Goal: Transaction & Acquisition: Book appointment/travel/reservation

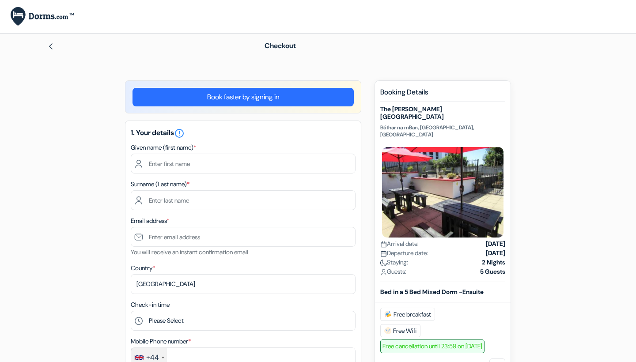
select select "256"
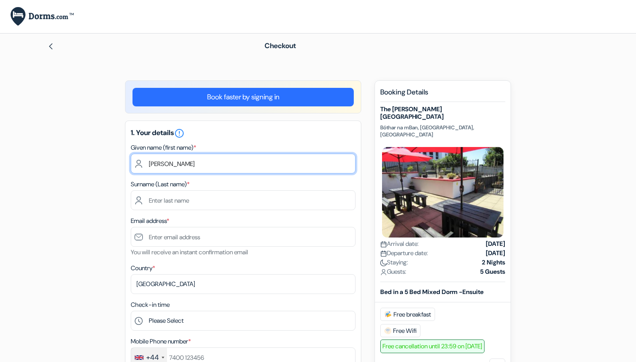
type input "[PERSON_NAME]"
click at [277, 103] on link "Book faster by signing in" at bounding box center [243, 97] width 221 height 19
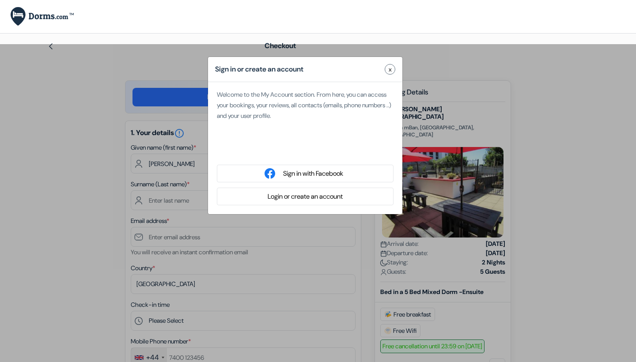
click at [282, 154] on div "Sign in with Google. Opens in new tab" at bounding box center [305, 150] width 177 height 19
click at [55, 242] on div "Sign in or create an account x Welcome to the My Account section. From here, yo…" at bounding box center [318, 225] width 636 height 362
click at [389, 69] on span "x" at bounding box center [390, 69] width 3 height 9
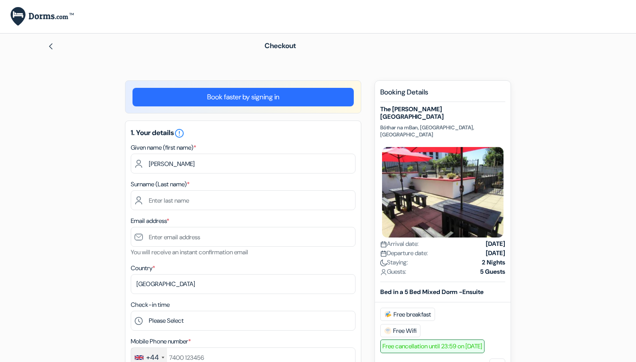
click at [52, 49] on img at bounding box center [50, 46] width 7 height 7
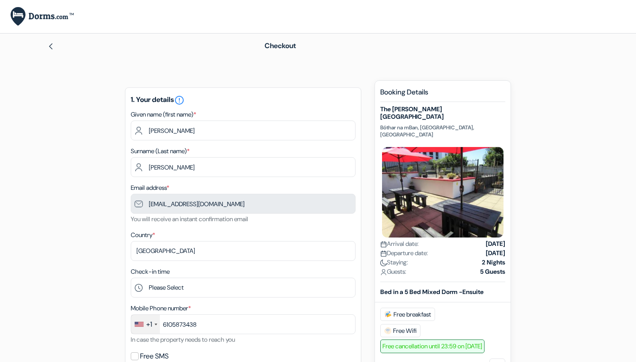
type input "[PHONE_NUMBER]"
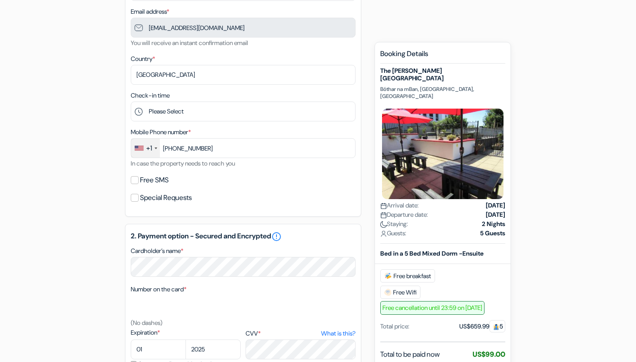
scroll to position [190, 0]
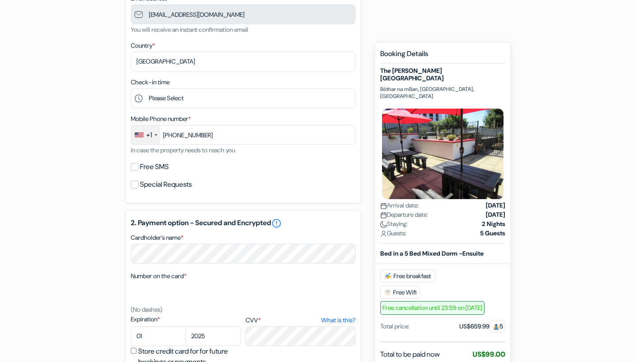
click at [160, 166] on label "Free SMS" at bounding box center [154, 167] width 29 height 12
click at [139, 166] on input "Free SMS" at bounding box center [135, 167] width 8 height 8
checkbox input "true"
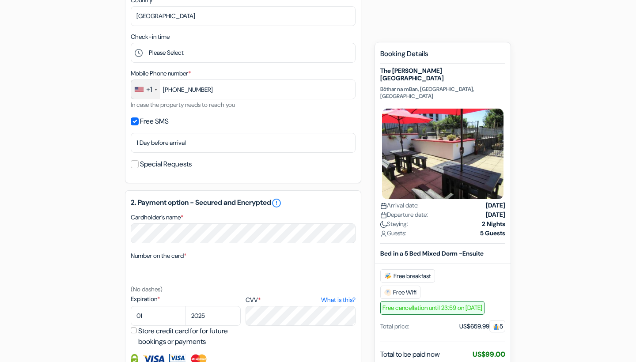
scroll to position [267, 0]
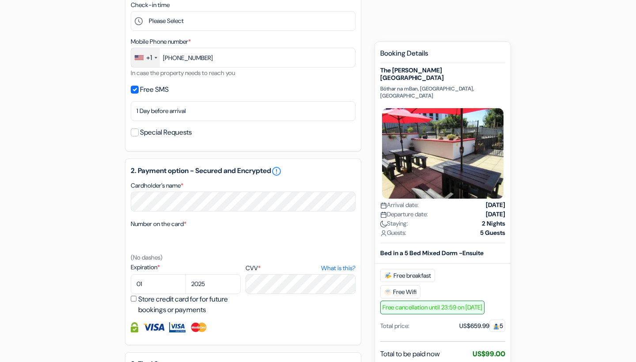
click at [107, 225] on div "add_box The [PERSON_NAME][GEOGRAPHIC_DATA] Bóthar na mBan, [GEOGRAPHIC_DATA], […" at bounding box center [318, 165] width 583 height 705
click at [159, 213] on div "2. Payment option - Secured and Encrypted error_outline Cardholder’s name * Num…" at bounding box center [243, 252] width 236 height 187
select select "07"
select select "2028"
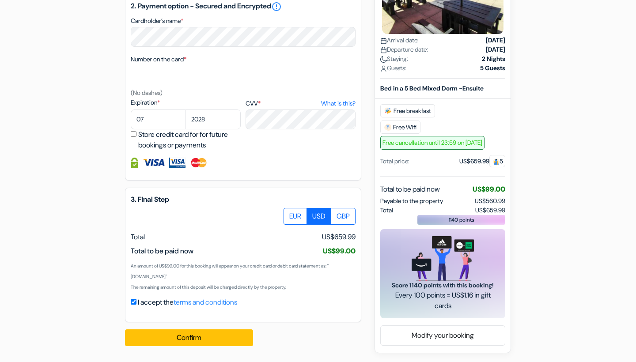
scroll to position [432, 0]
click at [69, 197] on div "add_box The [PERSON_NAME][GEOGRAPHIC_DATA] Bóthar na mBan, [GEOGRAPHIC_DATA], […" at bounding box center [318, 1] width 583 height 705
click at [152, 334] on button "Confirm Loading..." at bounding box center [189, 338] width 128 height 17
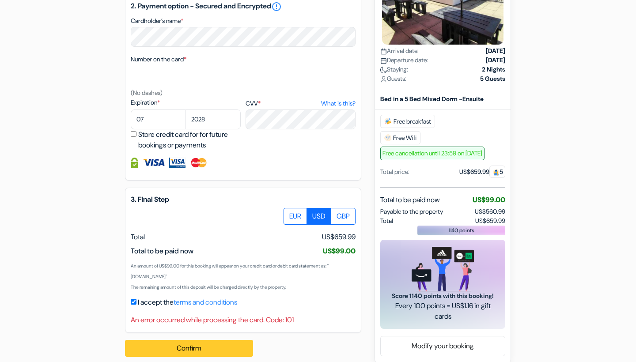
click at [182, 350] on button "Confirm Loading..." at bounding box center [189, 348] width 128 height 17
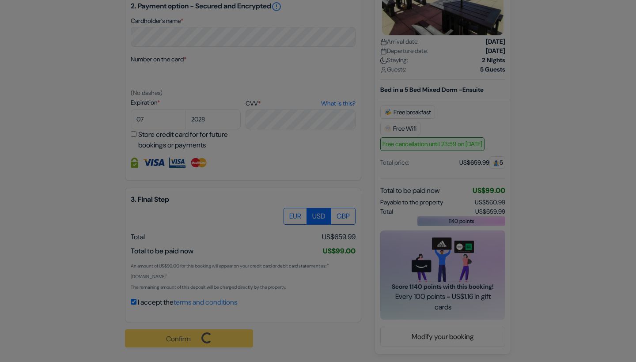
drag, startPoint x: 229, startPoint y: 254, endPoint x: 298, endPoint y: 151, distance: 123.8
click at [298, 151] on div "3D Secure payment" at bounding box center [318, 181] width 636 height 362
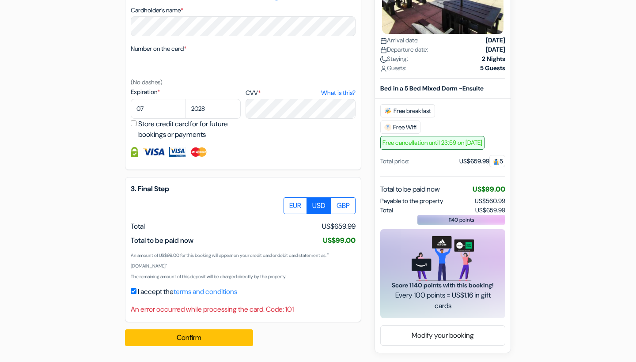
scroll to position [442, 0]
click at [237, 340] on button "Confirm Loading..." at bounding box center [189, 338] width 128 height 17
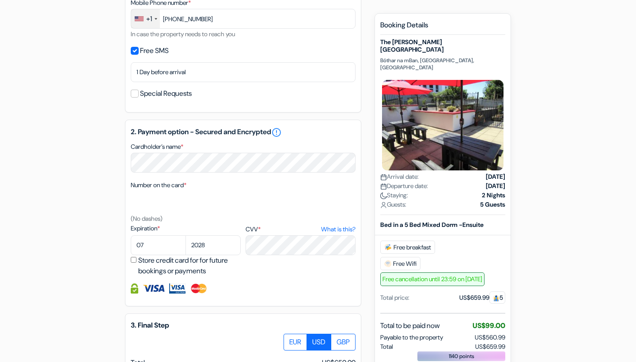
scroll to position [306, 0]
select select "10"
select select "2025"
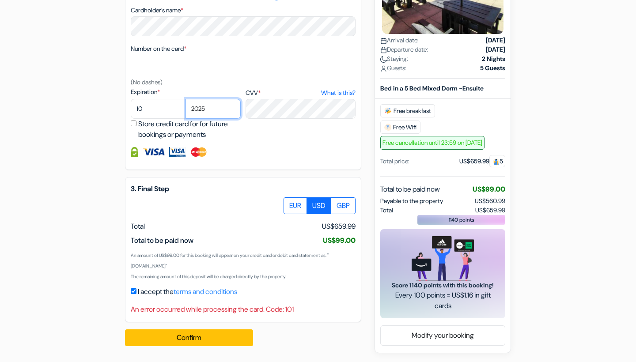
scroll to position [442, 0]
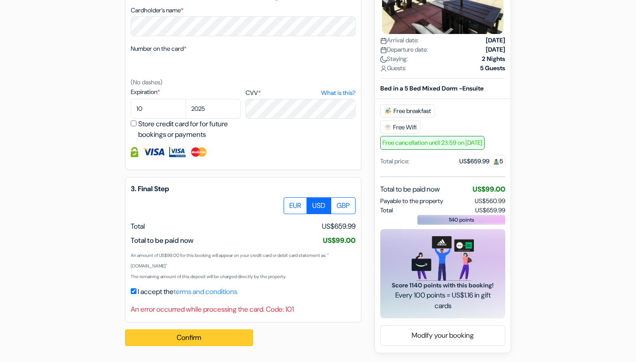
click at [191, 336] on button "Confirm Loading..." at bounding box center [189, 338] width 128 height 17
click at [231, 339] on button "Confirm Loading..." at bounding box center [189, 338] width 128 height 17
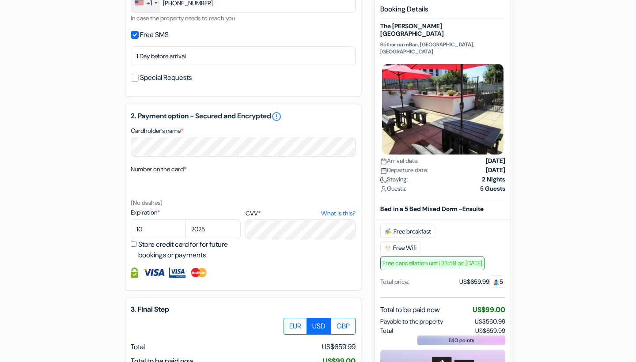
scroll to position [320, 0]
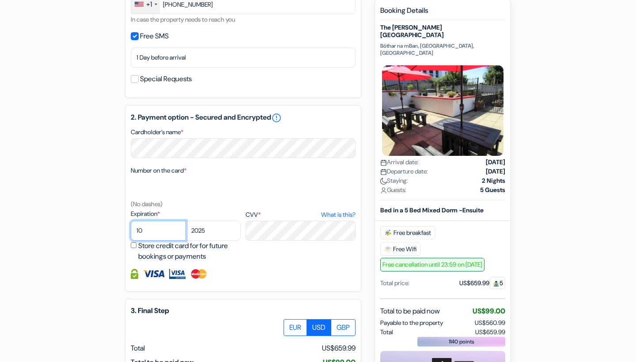
select select "08"
select select "2028"
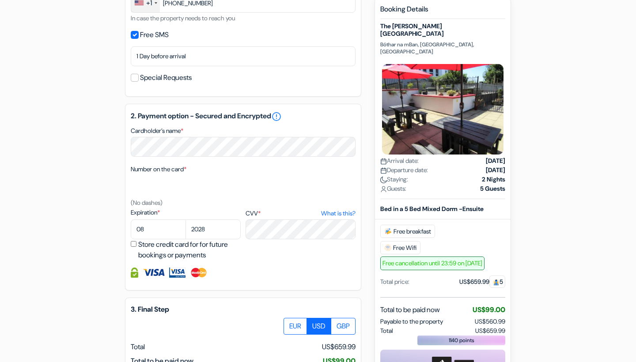
click at [286, 286] on div "2. Payment option - Secured and Encrypted error_outline Cardholder’s name * Num…" at bounding box center [243, 197] width 236 height 187
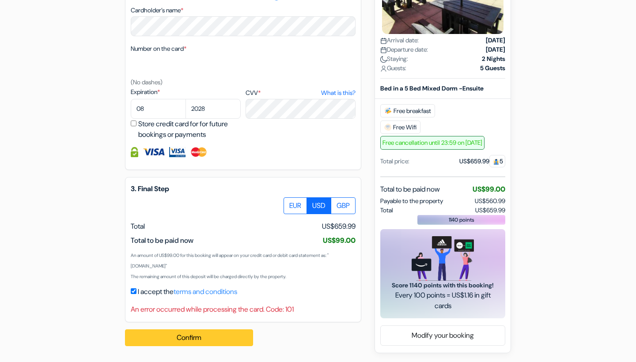
click at [240, 339] on button "Confirm Loading..." at bounding box center [189, 338] width 128 height 17
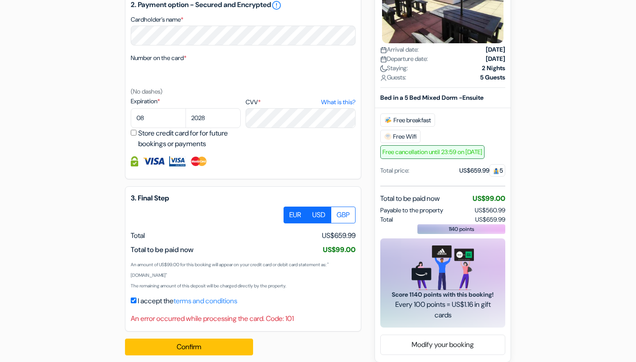
click at [296, 214] on label "EUR" at bounding box center [295, 215] width 23 height 17
click at [290, 213] on input "EUR" at bounding box center [287, 210] width 6 height 6
radio input "true"
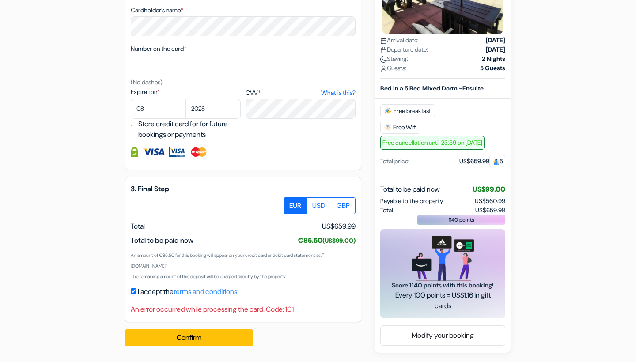
scroll to position [442, 0]
click at [242, 110] on div "Expiration * 01 02 03 04 05 06 07 08 09 10 11 12 2025 2026 2027 2028 2029 2030" at bounding box center [243, 114] width 225 height 53
select select "2026"
select select "10"
click at [314, 208] on label "USD" at bounding box center [319, 206] width 25 height 17
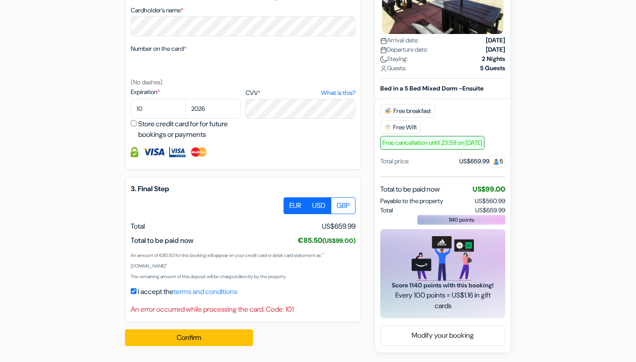
click at [290, 203] on input "USD" at bounding box center [287, 201] width 6 height 6
radio input "true"
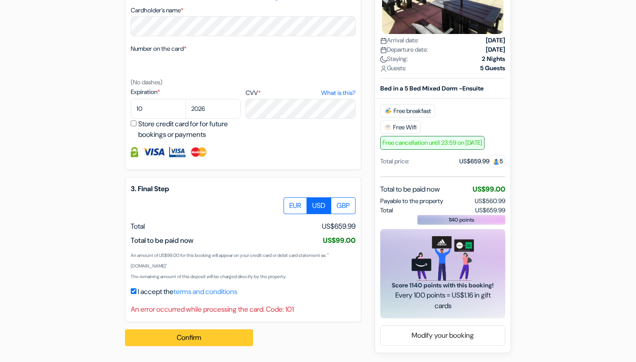
click at [190, 338] on button "Confirm Loading..." at bounding box center [189, 338] width 128 height 17
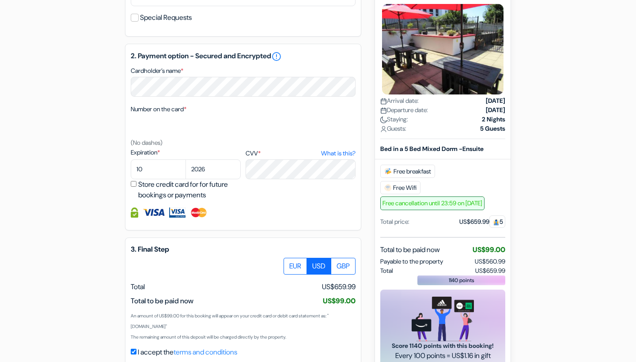
scroll to position [382, 0]
click at [292, 264] on label "EUR" at bounding box center [295, 266] width 23 height 17
click at [290, 263] on input "EUR" at bounding box center [287, 261] width 6 height 6
radio input "true"
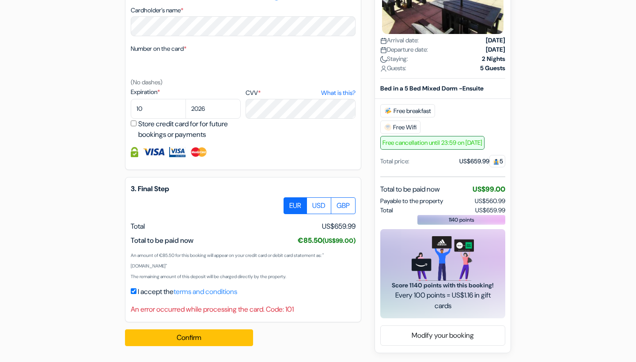
scroll to position [442, 0]
click at [187, 339] on button "Confirm Loading..." at bounding box center [189, 338] width 128 height 17
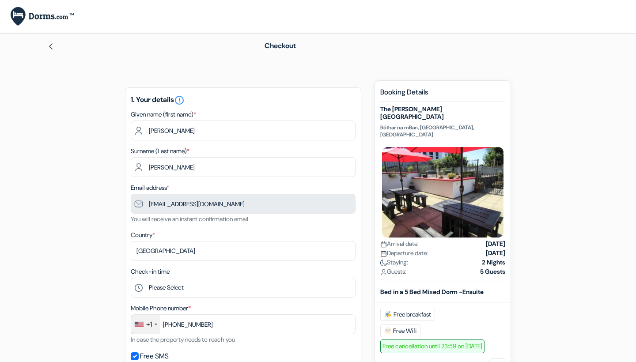
scroll to position [0, 0]
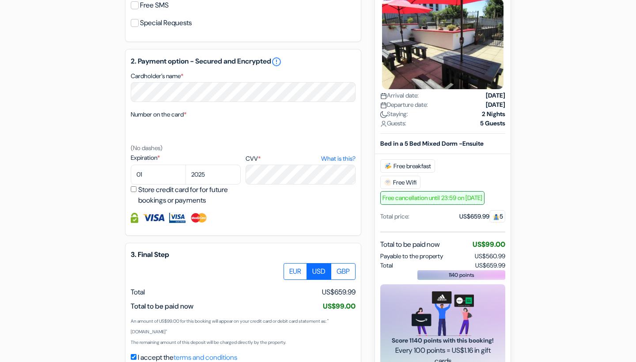
type input "[PHONE_NUMBER]"
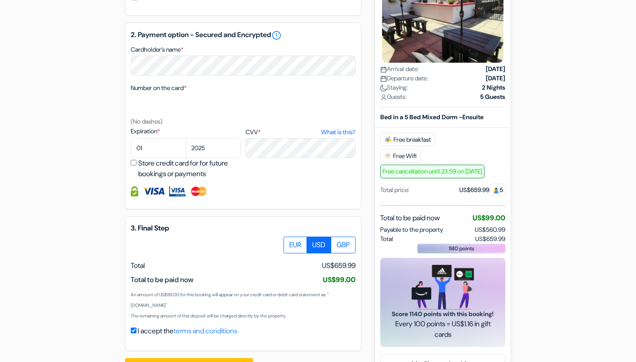
scroll to position [379, 0]
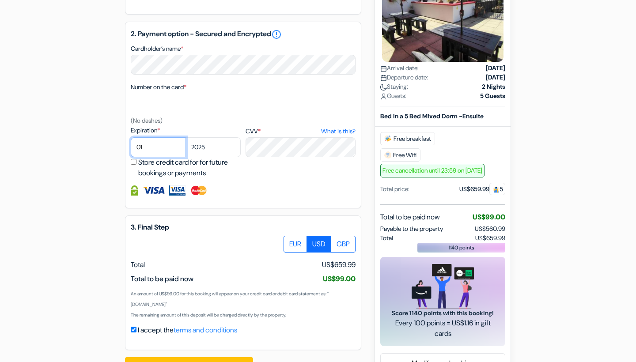
select select "10"
select select "2026"
click at [4, 205] on form "Checkout add_box The Dawson Galway City Bóthar na mBan, Galway, Ireland Propert…" at bounding box center [318, 7] width 636 height 705
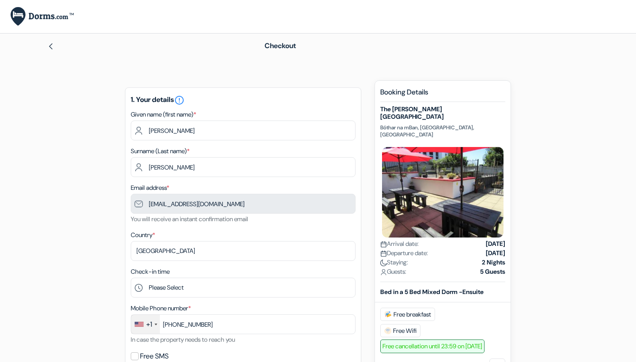
select select "256"
type input "[PHONE_NUMBER]"
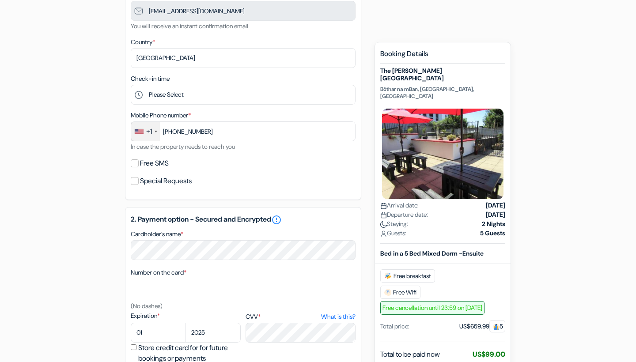
scroll to position [263, 0]
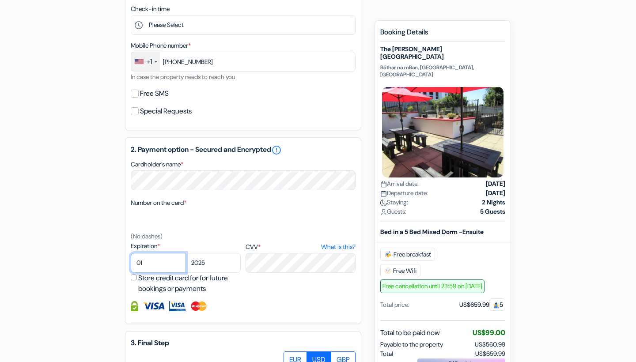
select select "10"
select select "2026"
click at [129, 295] on div "2. Payment option - Secured and Encrypted error_outline Cardholder’s name * Num…" at bounding box center [243, 230] width 236 height 187
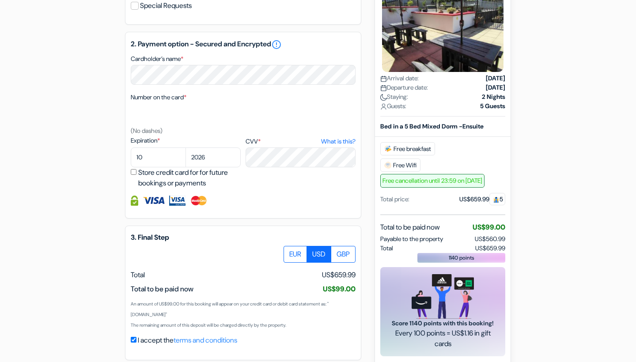
scroll to position [374, 0]
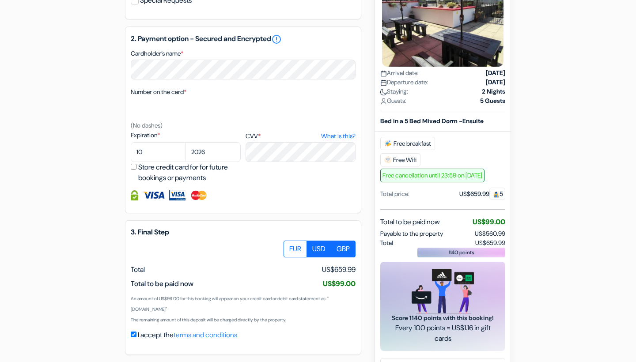
click at [343, 248] on label "GBP" at bounding box center [343, 249] width 25 height 17
click at [290, 247] on input "GBP" at bounding box center [287, 244] width 6 height 6
radio input "true"
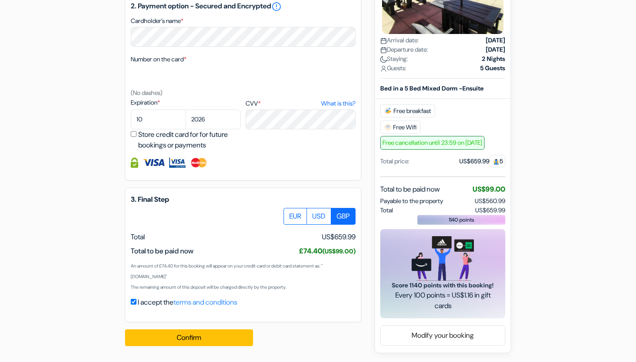
scroll to position [407, 0]
click at [200, 342] on button "Confirm Loading..." at bounding box center [189, 338] width 128 height 17
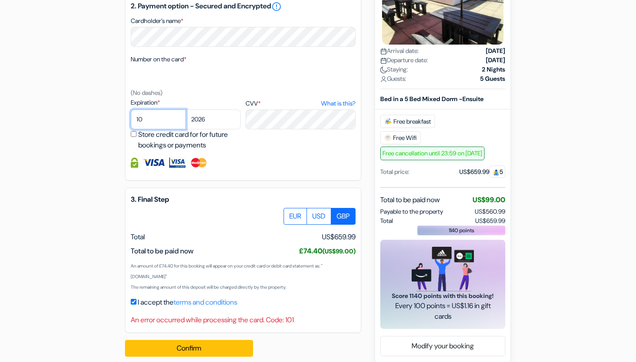
select select "06"
select select "2030"
click at [118, 152] on div "add_box The [PERSON_NAME][GEOGRAPHIC_DATA] Bóthar na mBan, [GEOGRAPHIC_DATA], […" at bounding box center [318, 19] width 583 height 690
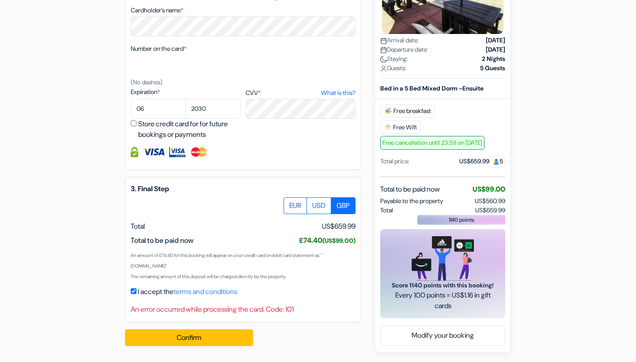
scroll to position [417, 0]
click at [199, 335] on button "Confirm Loading..." at bounding box center [189, 338] width 128 height 17
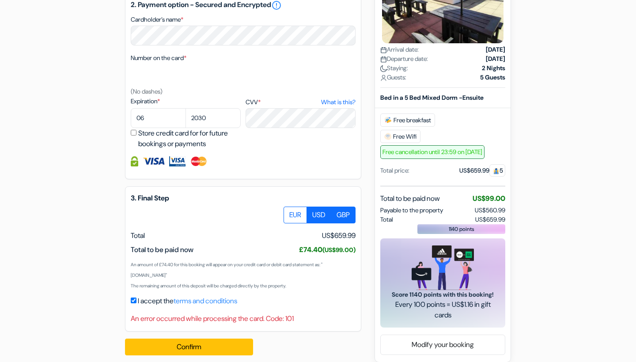
click at [316, 217] on label "USD" at bounding box center [319, 215] width 25 height 17
click at [290, 213] on input "USD" at bounding box center [287, 210] width 6 height 6
radio input "true"
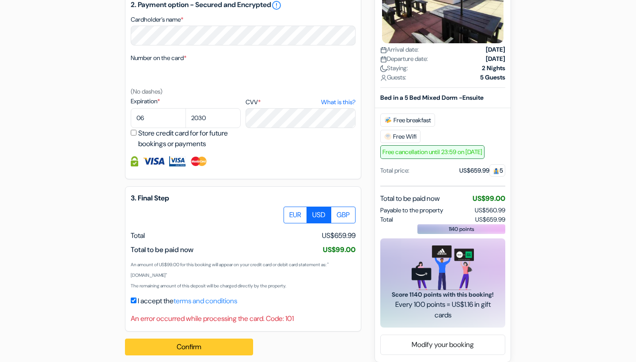
click at [196, 343] on button "Confirm Loading..." at bounding box center [189, 347] width 128 height 17
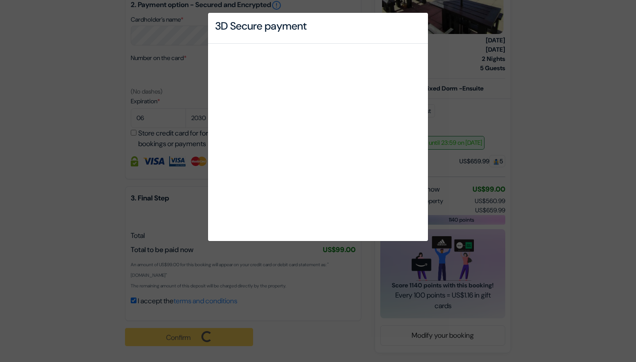
click at [222, 336] on div "3D Secure payment" at bounding box center [318, 181] width 636 height 362
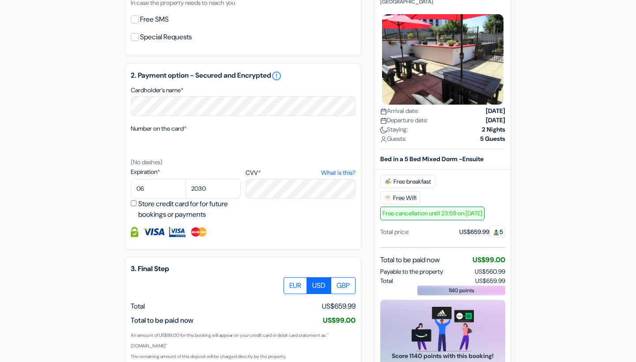
scroll to position [339, 0]
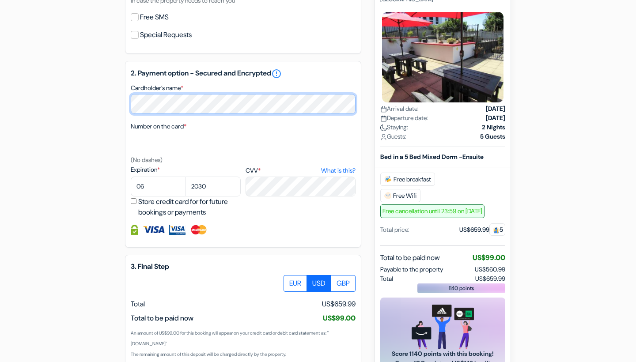
click at [115, 95] on div "add_box The [PERSON_NAME][GEOGRAPHIC_DATA] Bóthar na mBan, [GEOGRAPHIC_DATA], […" at bounding box center [318, 81] width 583 height 681
click at [86, 101] on div "add_box The [PERSON_NAME][GEOGRAPHIC_DATA] Bóthar na mBan, [GEOGRAPHIC_DATA], […" at bounding box center [318, 81] width 583 height 681
click at [127, 140] on div "2. Payment option - Secured and Encrypted error_outline Cardholder’s name * Num…" at bounding box center [243, 154] width 236 height 187
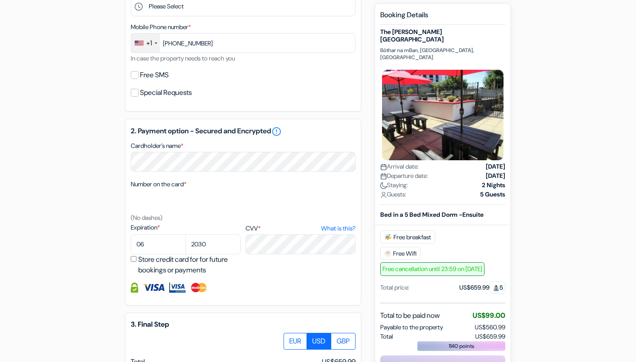
scroll to position [294, 0]
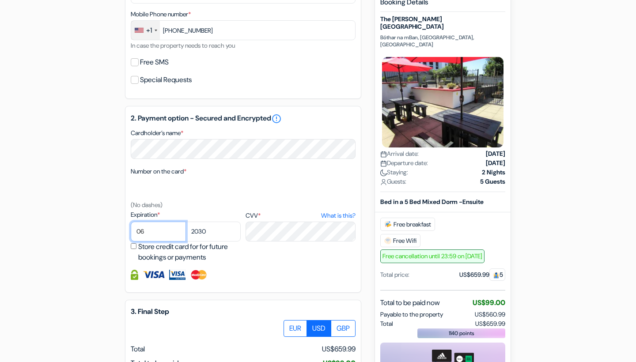
select select "08"
select select "2028"
drag, startPoint x: 209, startPoint y: 233, endPoint x: 239, endPoint y: 229, distance: 30.4
click at [239, 229] on div "Expiration * 01 02 03 04 05 06 07 08 09 10 11 12 2025 2026 2027 2028 2029 2030" at bounding box center [243, 236] width 225 height 53
click at [312, 290] on div "2. Payment option - Secured and Encrypted error_outline Cardholder’s name * Num…" at bounding box center [243, 199] width 236 height 187
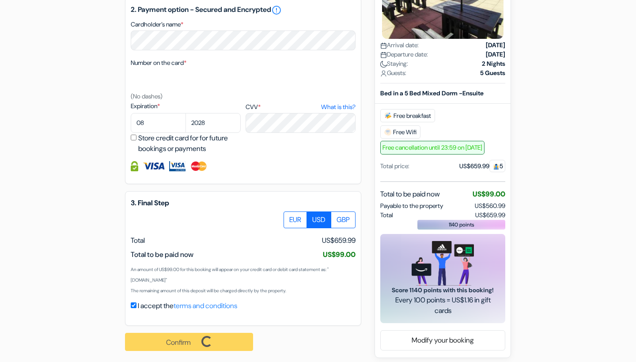
scroll to position [408, 0]
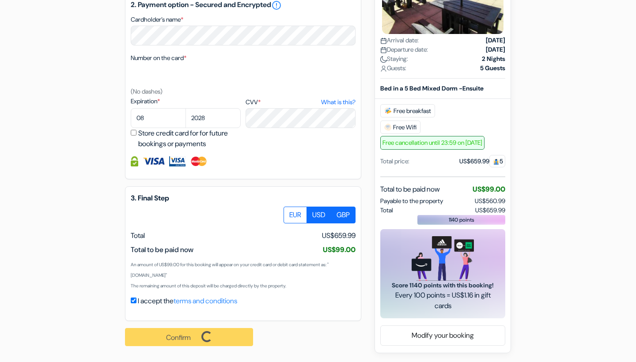
click at [337, 214] on label "GBP" at bounding box center [343, 215] width 25 height 17
click at [290, 213] on input "GBP" at bounding box center [287, 210] width 6 height 6
radio input "true"
click at [215, 347] on div "Confirm Loading... Processing request ..." at bounding box center [194, 337] width 138 height 32
click at [216, 339] on div "Confirm Loading... Processing request ..." at bounding box center [194, 337] width 138 height 32
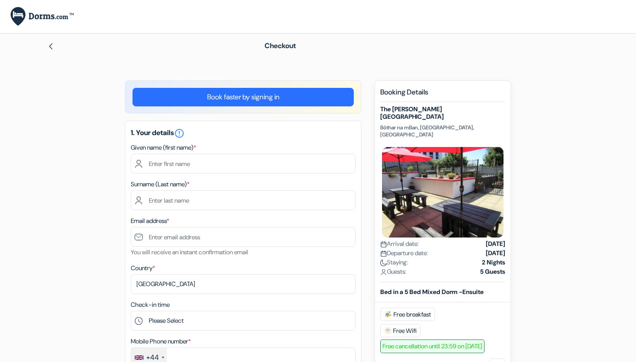
select select "256"
type input "[PERSON_NAME]"
type input "[EMAIL_ADDRESS][DOMAIN_NAME]"
select select
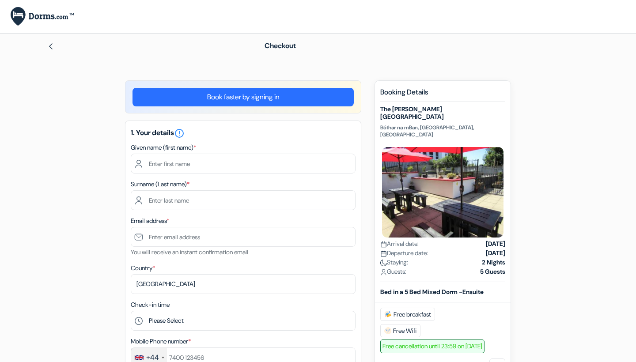
type input "[PHONE_NUMBER]"
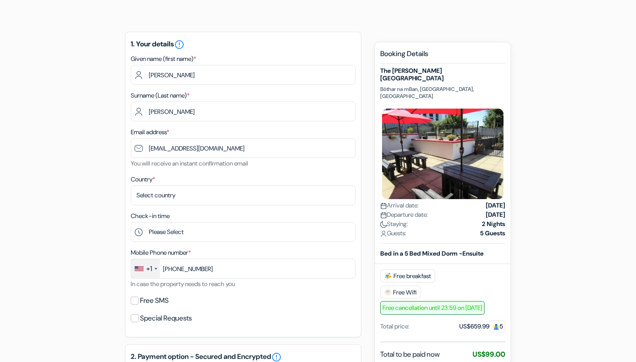
scroll to position [56, 0]
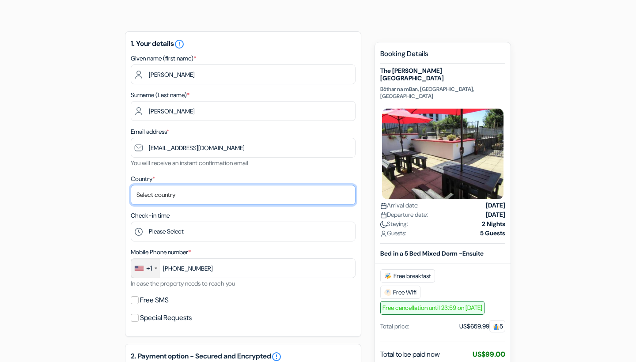
select select "64"
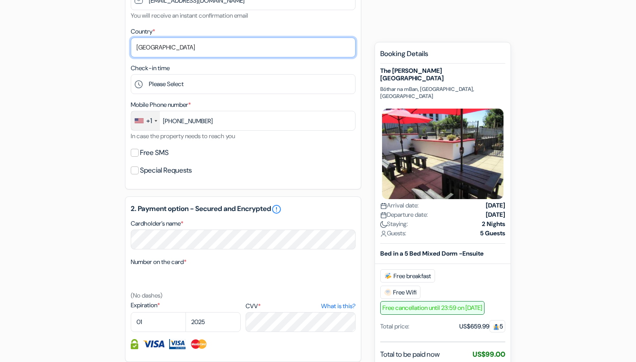
scroll to position [205, 0]
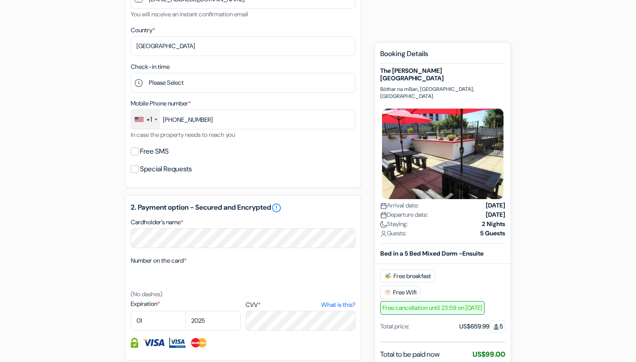
click at [117, 229] on div "add_box The [PERSON_NAME][GEOGRAPHIC_DATA] Bóthar na mBan, [GEOGRAPHIC_DATA], […" at bounding box center [318, 220] width 583 height 690
select select "07"
select select "2028"
select select "08"
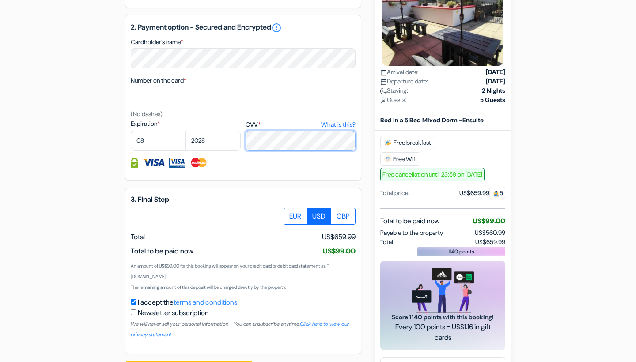
scroll to position [393, 0]
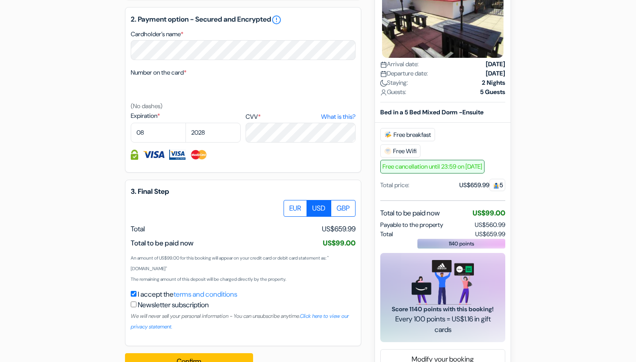
click at [254, 297] on div "I accept the terms and conditions Newsletter subscription We will never sell yo…" at bounding box center [243, 310] width 225 height 42
click at [343, 209] on label "GBP" at bounding box center [343, 208] width 25 height 17
click at [290, 206] on input "GBP" at bounding box center [287, 203] width 6 height 6
radio input "true"
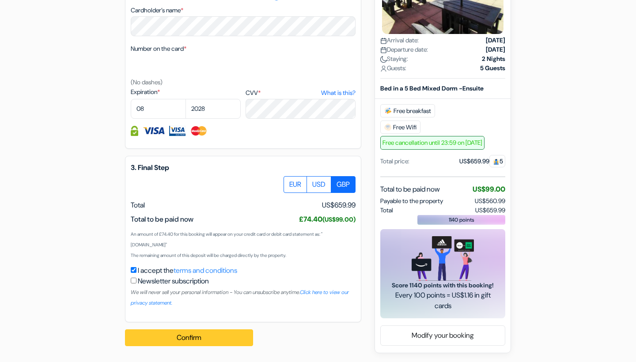
scroll to position [417, 0]
click at [198, 337] on button "Confirm Loading..." at bounding box center [189, 338] width 128 height 17
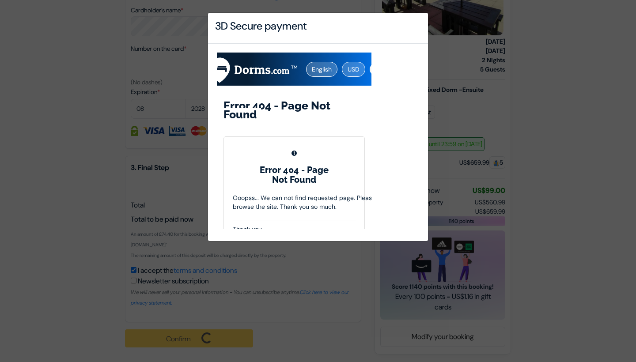
scroll to position [0, 0]
click at [324, 64] on button "english" at bounding box center [321, 68] width 31 height 15
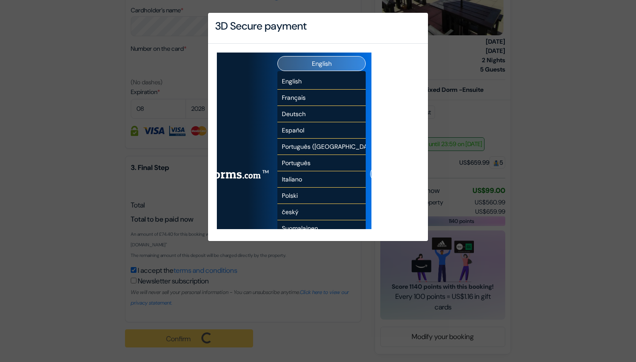
click at [297, 75] on li "English" at bounding box center [322, 81] width 88 height 16
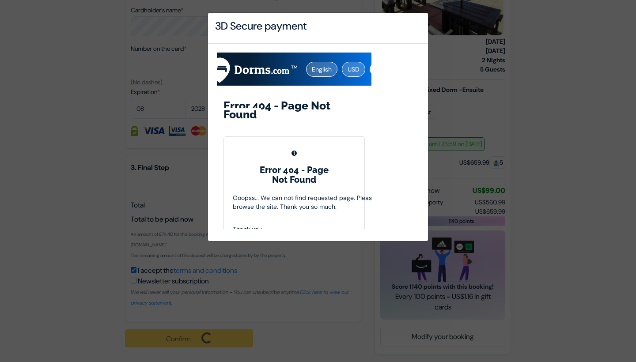
click at [210, 231] on div at bounding box center [318, 143] width 220 height 198
click at [210, 230] on div at bounding box center [318, 143] width 220 height 198
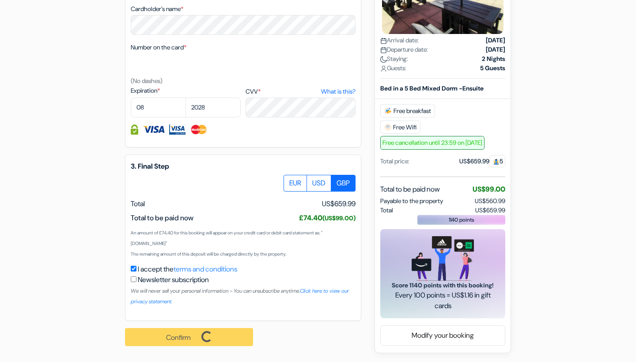
scroll to position [419, 0]
click at [199, 336] on div "Confirm Loading... Processing request ..." at bounding box center [194, 337] width 138 height 32
